Goal: Check status: Check status

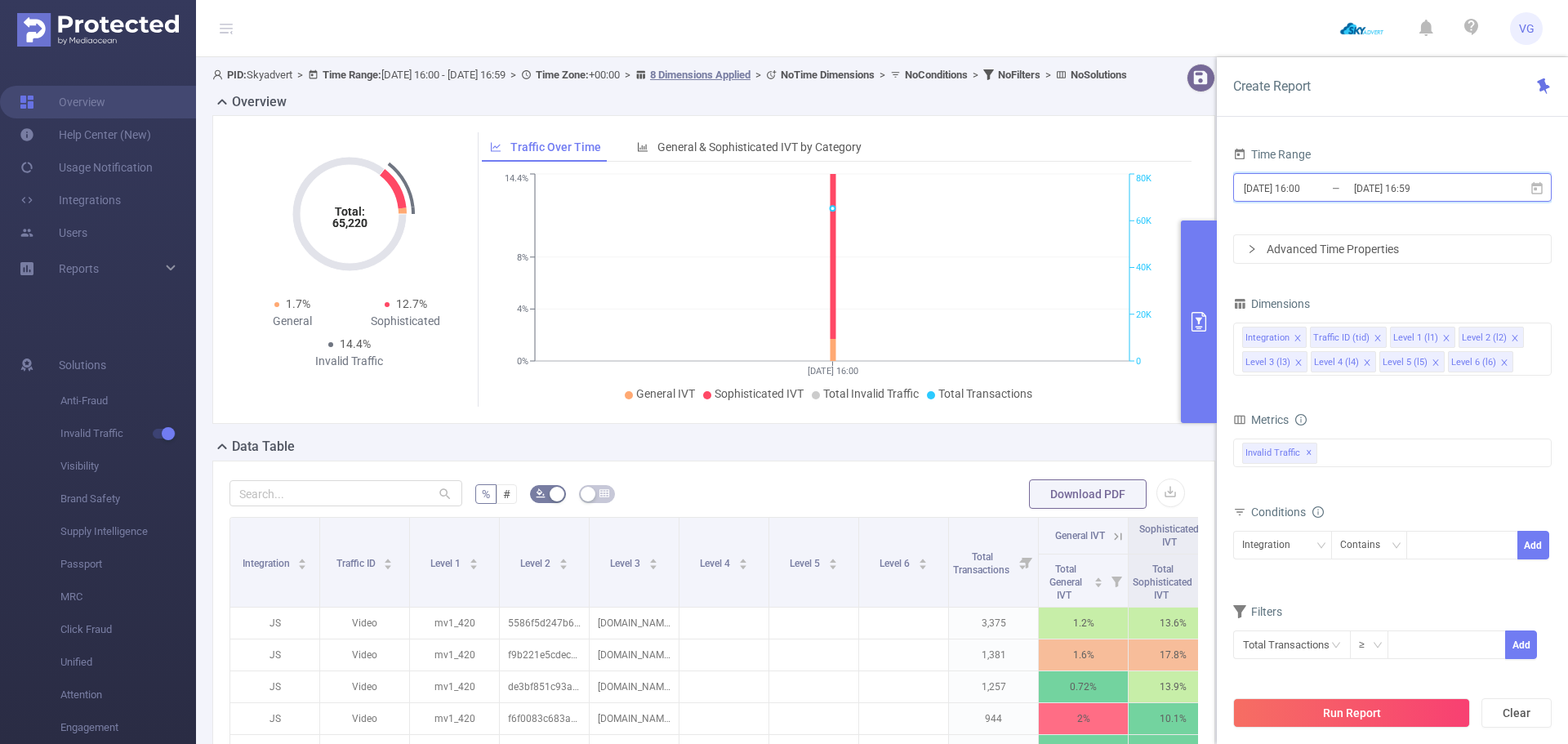
click at [1537, 187] on icon at bounding box center [1537, 188] width 14 height 14
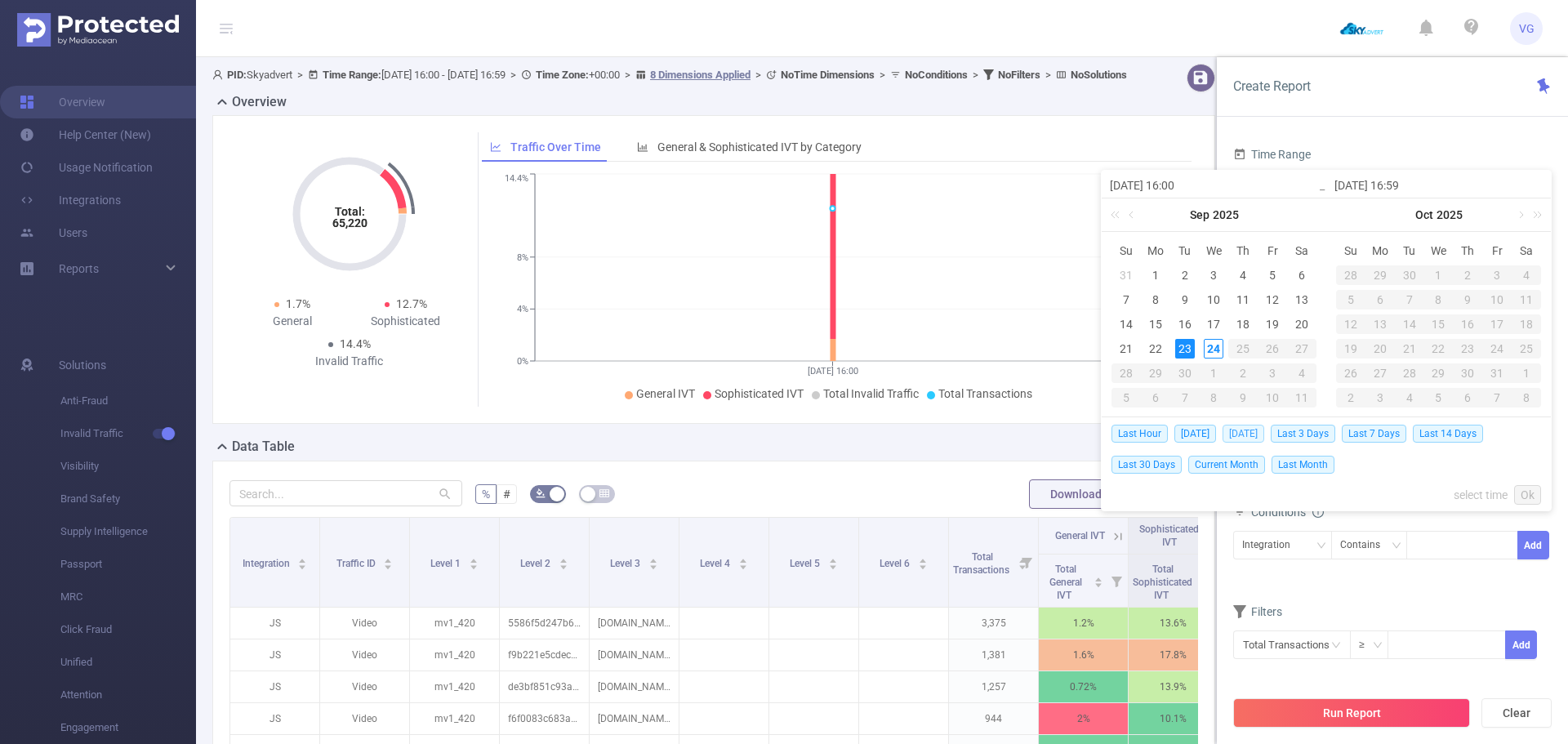
click at [1233, 434] on span "[DATE]" at bounding box center [1243, 434] width 42 height 18
type input "[DATE] 00:00"
type input "[DATE] 23:59"
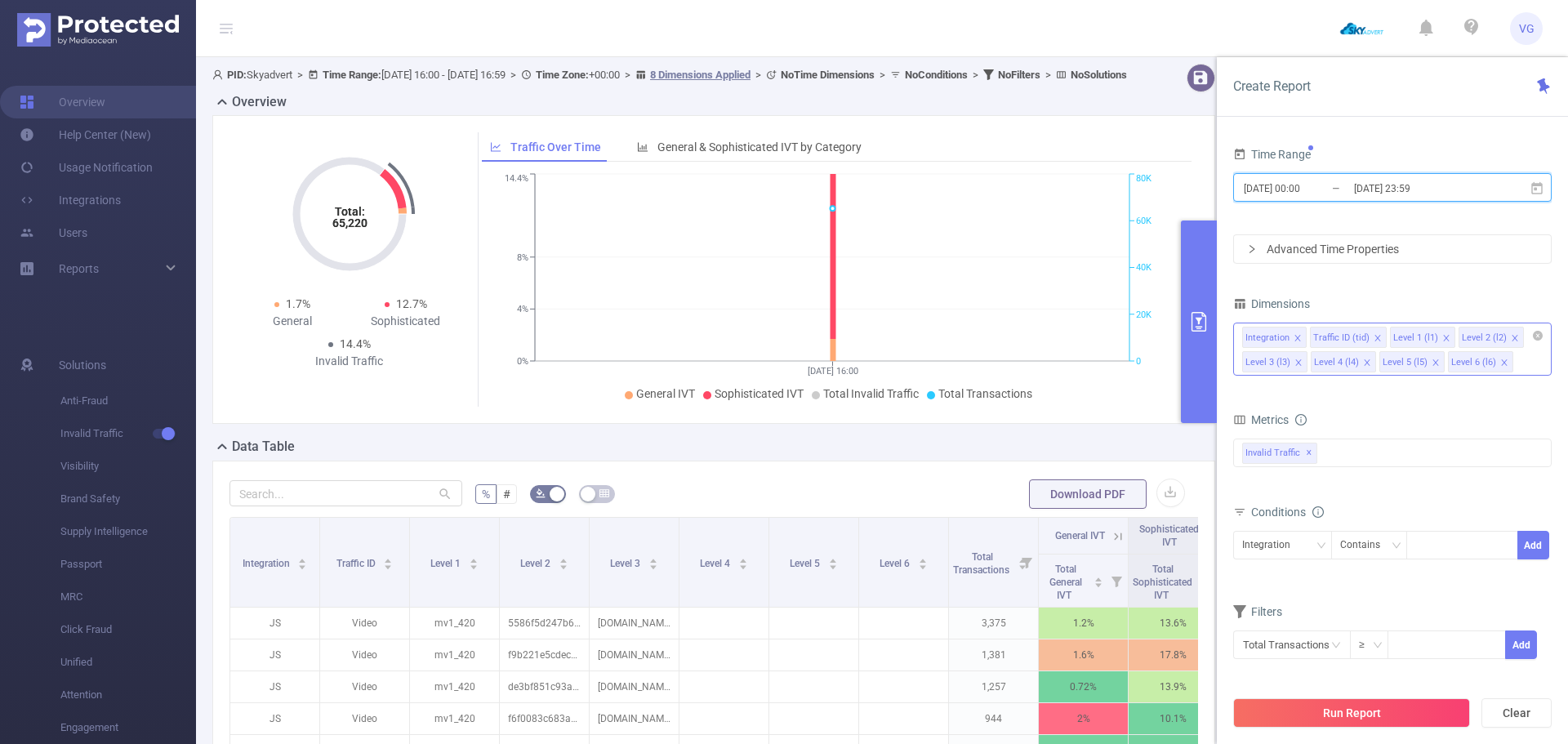
click at [1375, 335] on icon "icon: close" at bounding box center [1378, 338] width 8 height 8
click at [1297, 337] on icon "icon: close" at bounding box center [1298, 338] width 8 height 8
click at [1297, 337] on icon "icon: close" at bounding box center [1298, 338] width 6 height 6
click at [1299, 334] on icon "icon: close" at bounding box center [1299, 338] width 8 height 8
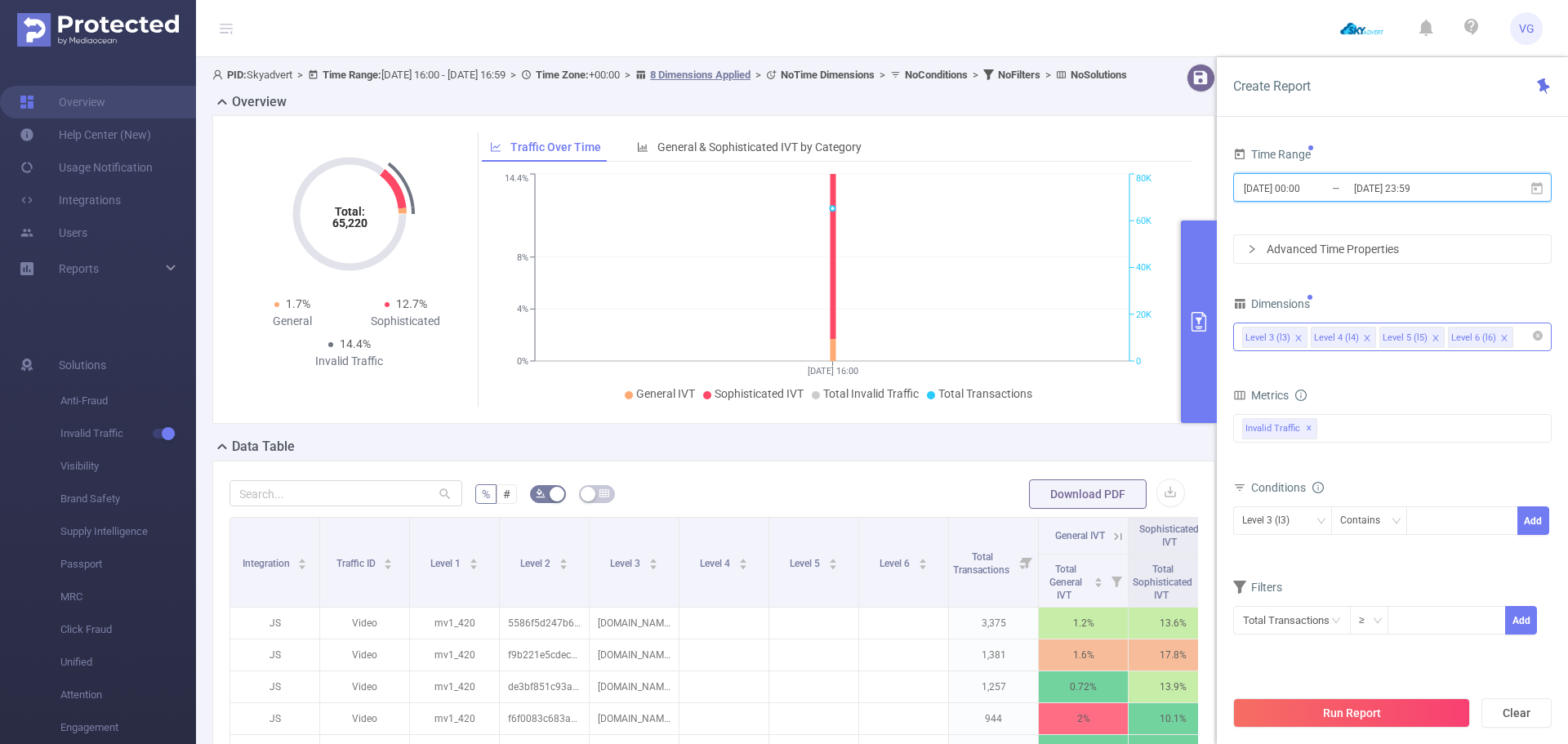
click at [1364, 334] on icon "icon: close" at bounding box center [1368, 338] width 8 height 8
click at [1432, 334] on icon "icon: close" at bounding box center [1436, 338] width 8 height 8
click at [1360, 334] on div "Level 3 (l3) Level 5 (l5) Level 6 (l6)" at bounding box center [1392, 337] width 300 height 27
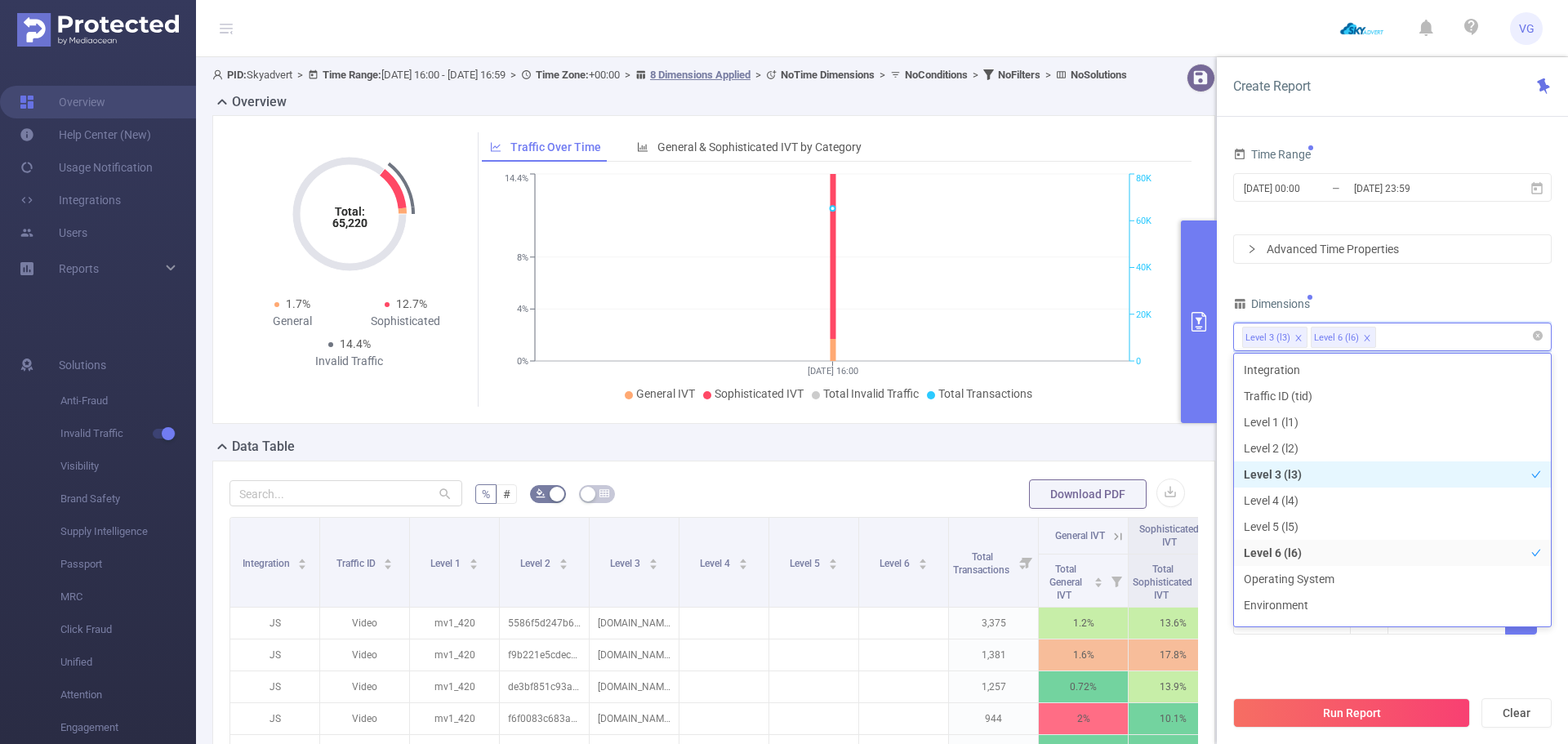
click at [1364, 334] on icon "icon: close" at bounding box center [1368, 338] width 8 height 8
click at [1385, 295] on div "Dimensions" at bounding box center [1392, 306] width 318 height 27
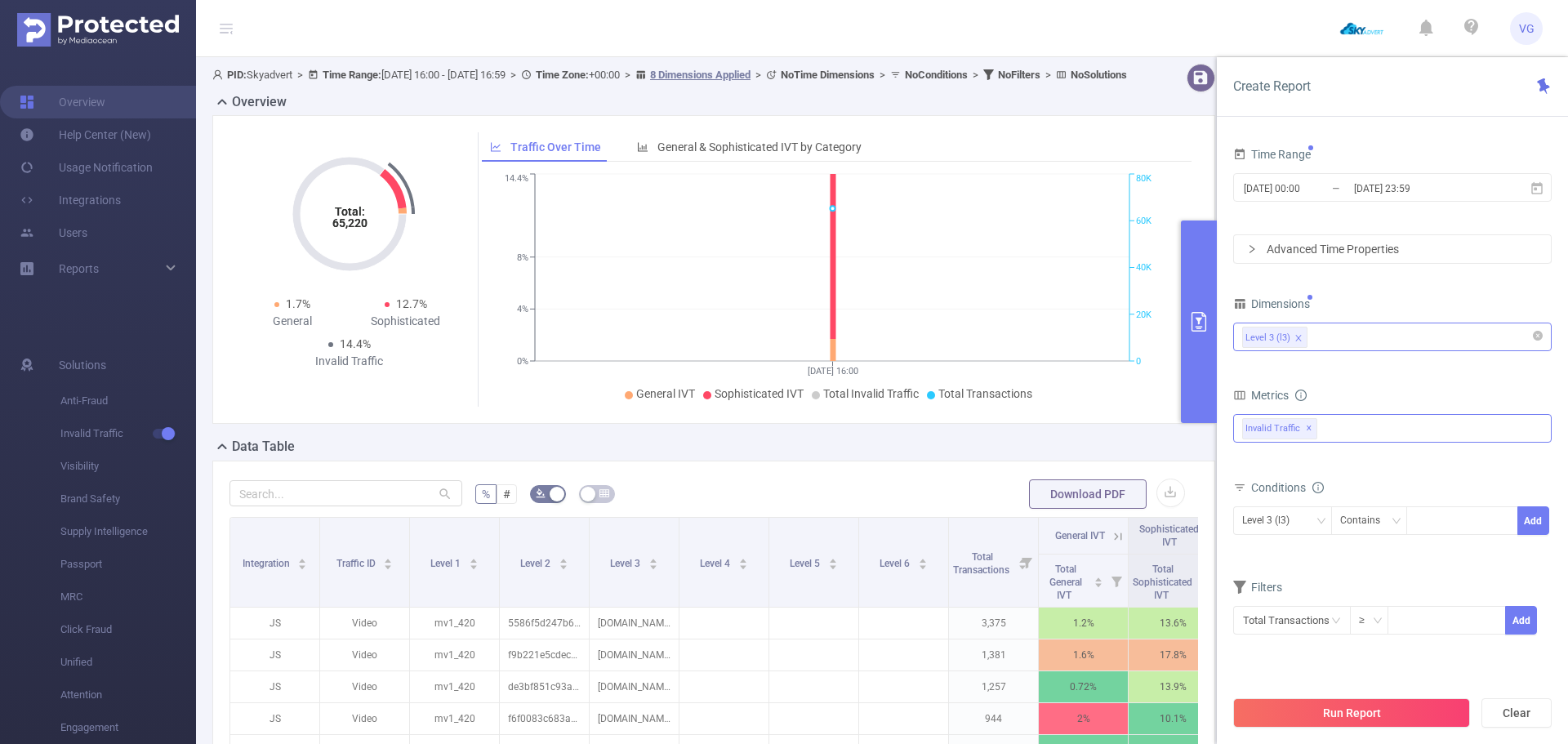
click at [1325, 419] on div "Invalid Traffic ✕" at bounding box center [1392, 428] width 318 height 29
click at [1326, 437] on strong "Anti-Fraud" at bounding box center [1302, 434] width 56 height 13
click at [1353, 386] on div "Metrics" at bounding box center [1392, 397] width 318 height 27
click at [1433, 518] on div at bounding box center [1462, 521] width 94 height 27
paste input "[DOMAIN_NAME]"
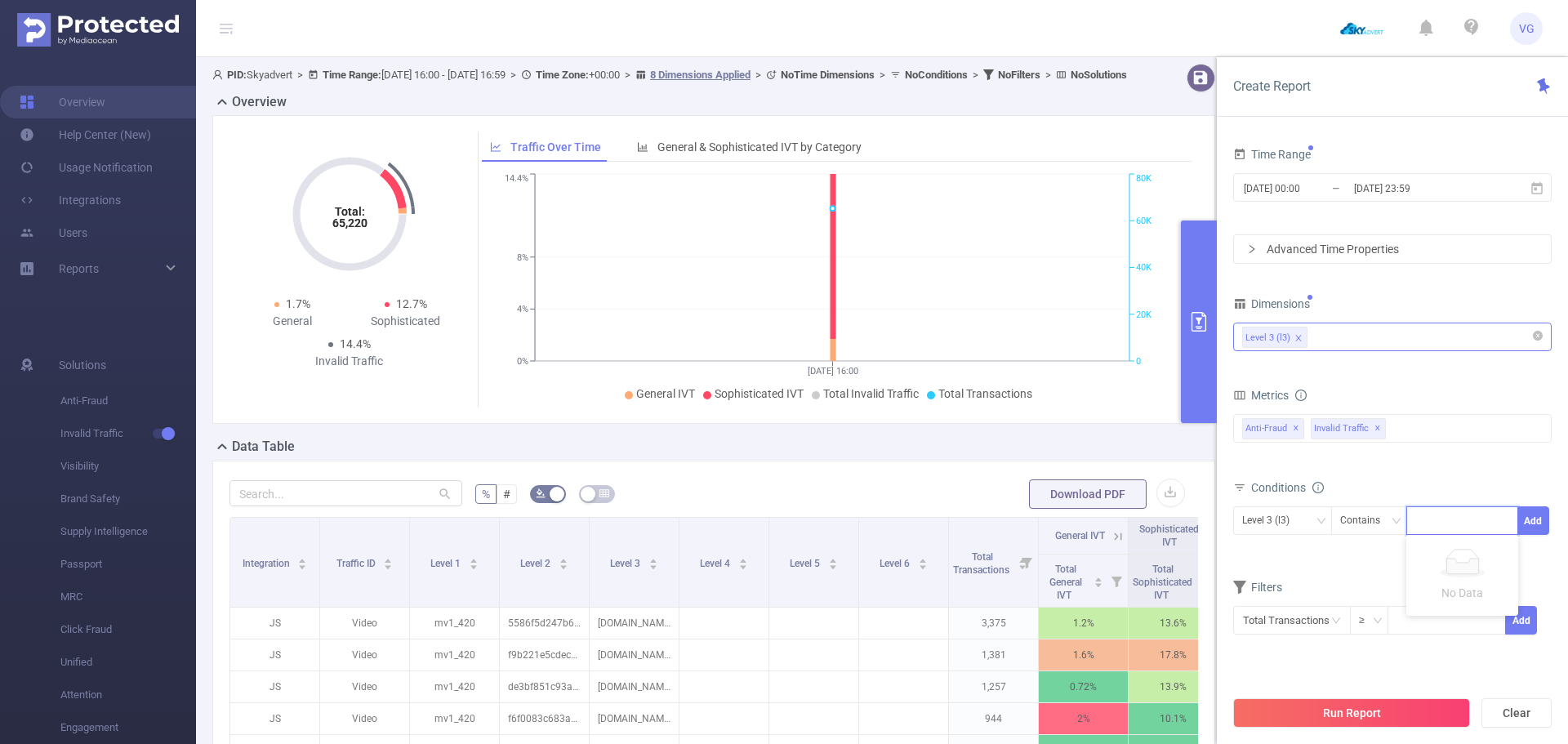
type input "[DOMAIN_NAME]"
click at [1448, 550] on li "[DOMAIN_NAME]" at bounding box center [1468, 551] width 123 height 26
click at [1523, 522] on button "Add" at bounding box center [1534, 521] width 32 height 29
click at [1389, 710] on button "Run Report" at bounding box center [1352, 713] width 237 height 30
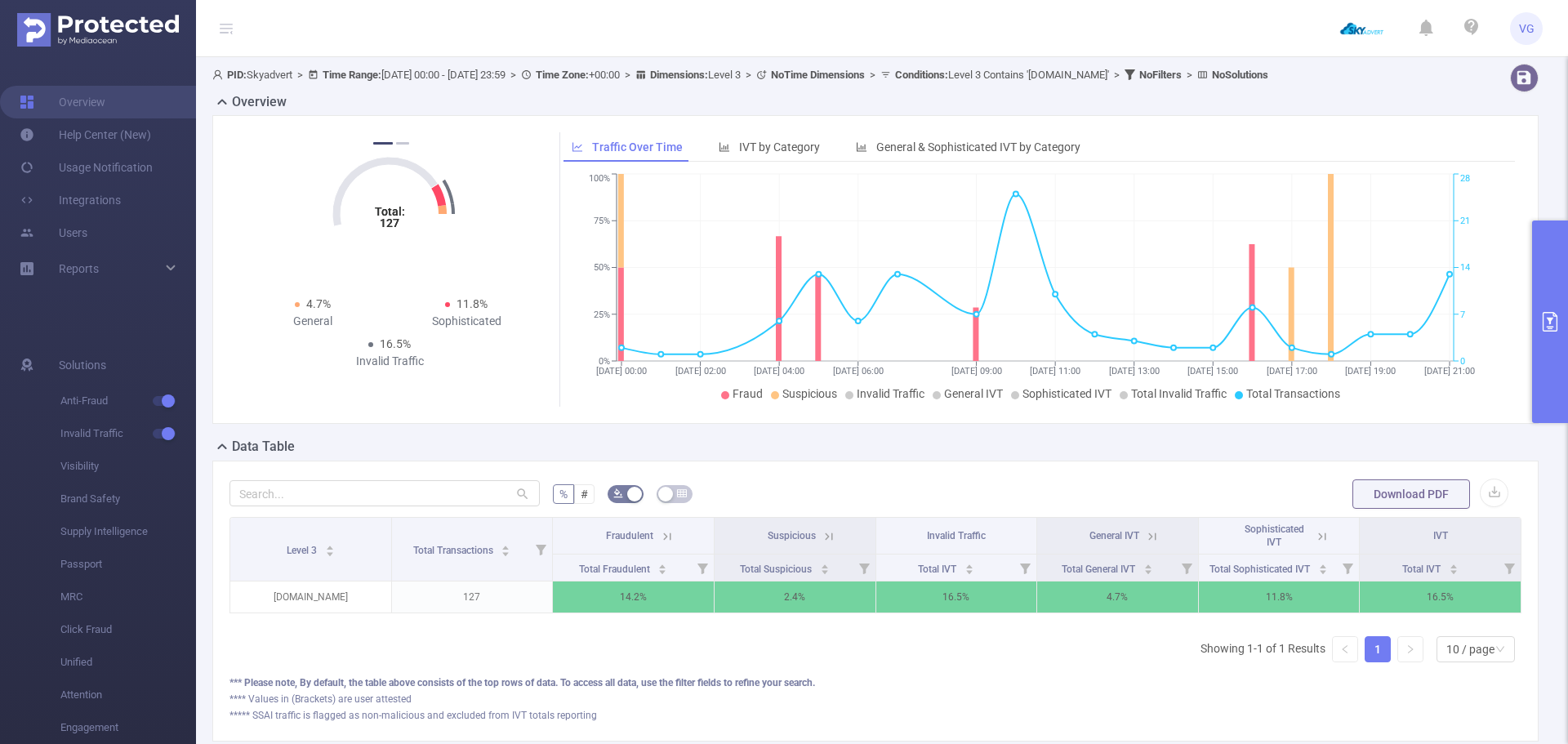
scroll to position [108, 0]
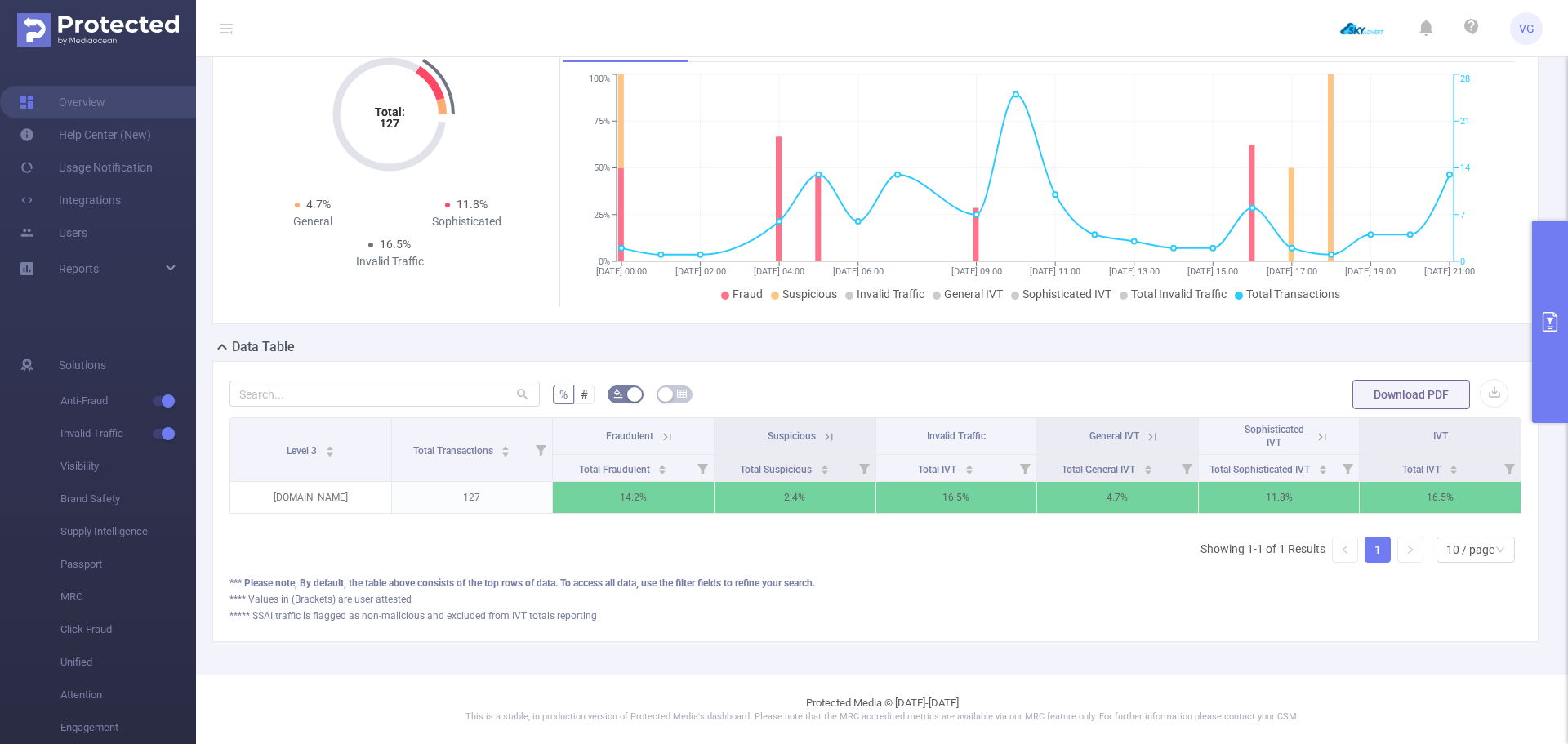
click at [819, 511] on div "Level 3 Total Transactions Fraudulent Suspicious Invalid Traffic General IVT So…" at bounding box center [876, 470] width 1292 height 106
